Goal: Transaction & Acquisition: Book appointment/travel/reservation

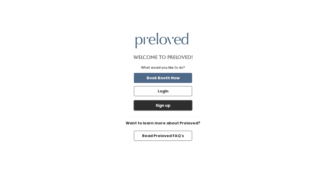
click at [164, 108] on button "Sign up" at bounding box center [163, 106] width 58 height 10
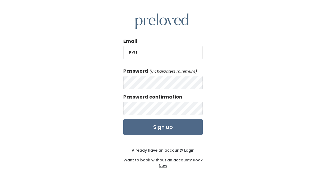
type input "BYUboundSMT@gmail.com"
click at [139, 90] on form "Email BYUboundSMT@gmail.com Password (6 characters minimum) Password confirmati…" at bounding box center [162, 86] width 79 height 97
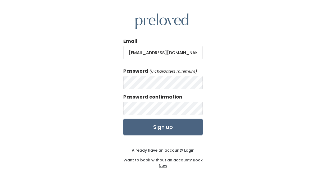
click at [190, 123] on input "Sign up" at bounding box center [162, 127] width 79 height 16
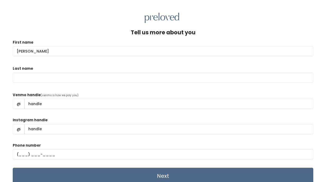
type input "[PERSON_NAME]"
click at [81, 69] on div "Last name" at bounding box center [163, 77] width 301 height 22
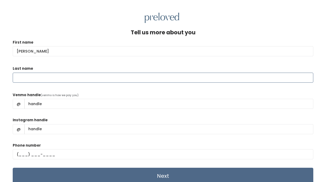
click at [81, 77] on input "Last name" at bounding box center [163, 78] width 301 height 10
type input "Tolley"
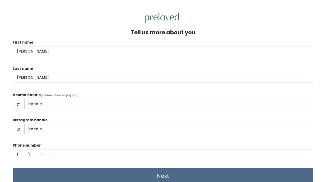
click at [99, 122] on div "Instagram handle @" at bounding box center [163, 128] width 301 height 21
click at [65, 97] on span "(venmo is how we pay you)" at bounding box center [60, 95] width 38 height 4
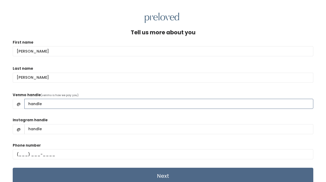
click at [65, 101] on input "Venmo handle" at bounding box center [168, 104] width 289 height 10
type input "Sara_is_me_Tolley"
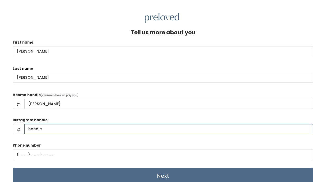
click at [45, 128] on input "Instagram handle" at bounding box center [168, 129] width 289 height 10
type input "byu.bound"
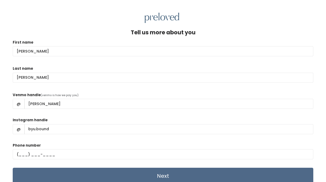
click at [107, 119] on div "Instagram handle @ byu.bound" at bounding box center [163, 128] width 301 height 21
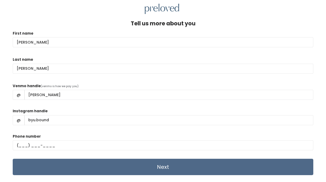
scroll to position [23, 0]
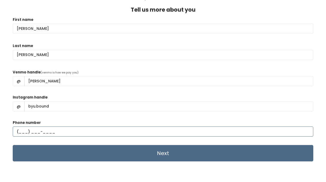
click at [19, 132] on input "text" at bounding box center [163, 132] width 301 height 10
type input "(951) 903-2391"
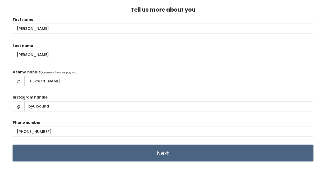
click at [19, 154] on input "Next" at bounding box center [163, 153] width 301 height 16
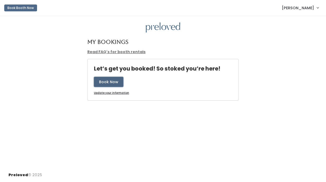
click at [108, 84] on button "Book Now" at bounding box center [108, 82] width 29 height 10
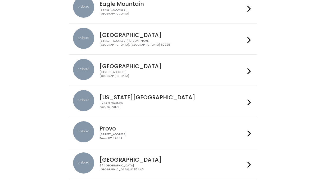
scroll to position [104, 0]
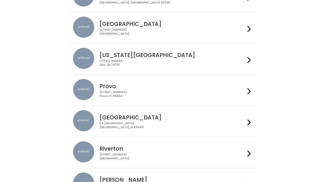
click at [168, 91] on div "[STREET_ADDRESS]" at bounding box center [173, 95] width 146 height 8
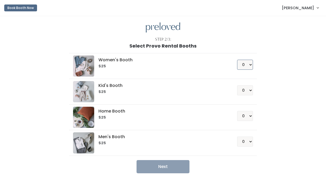
click at [242, 63] on select "0 1 2 3 4" at bounding box center [245, 65] width 16 height 10
select select "1"
click at [237, 60] on select "0 1 2 3 4" at bounding box center [245, 65] width 16 height 10
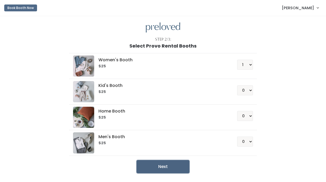
click at [164, 163] on button "Next" at bounding box center [163, 167] width 53 height 13
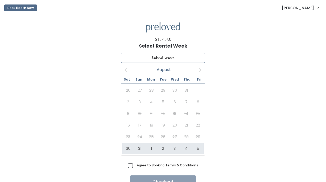
type input "[DATE] to [DATE]"
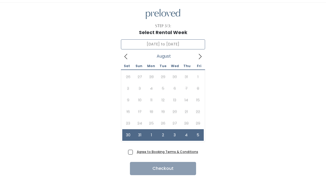
scroll to position [19, 0]
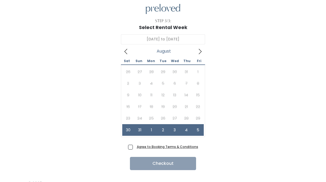
click at [134, 148] on label "Agree to Booking Terms & Conditions" at bounding box center [163, 147] width 70 height 6
click at [135, 148] on input "Agree to Booking Terms & Conditions" at bounding box center [136, 145] width 3 height 3
checkbox input "true"
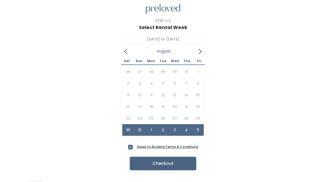
click at [146, 160] on button "Checkout" at bounding box center [163, 163] width 66 height 13
